Goal: Navigation & Orientation: Find specific page/section

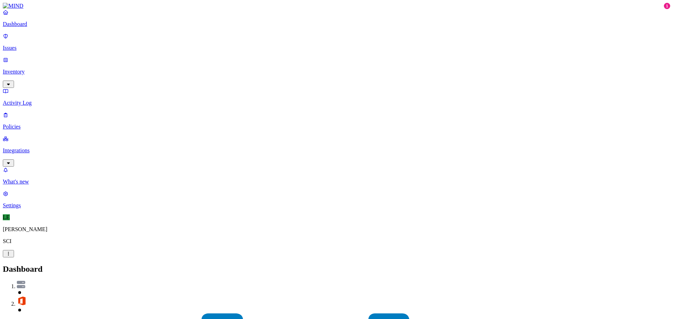
click at [11, 161] on icon "button" at bounding box center [9, 163] width 6 height 5
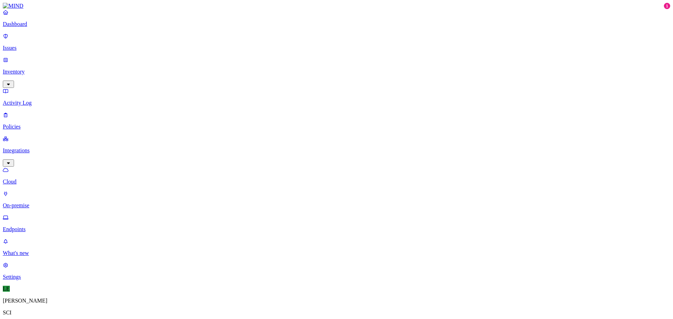
click at [61, 57] on link "Inventory" at bounding box center [337, 72] width 668 height 30
click at [46, 48] on link "Issues" at bounding box center [337, 42] width 668 height 18
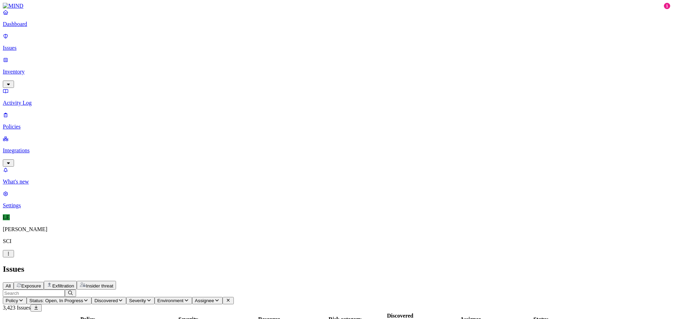
click at [47, 27] on p "Dashboard" at bounding box center [337, 24] width 668 height 6
